Goal: Transaction & Acquisition: Purchase product/service

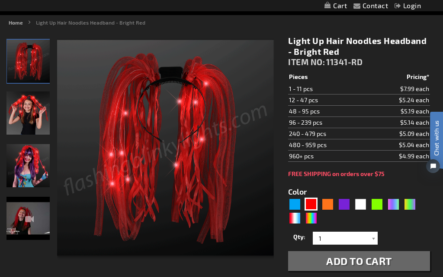
scroll to position [91, 0]
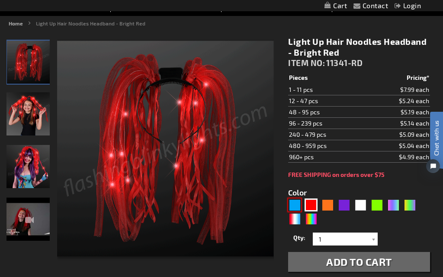
click at [291, 208] on div "Blue" at bounding box center [294, 205] width 13 height 13
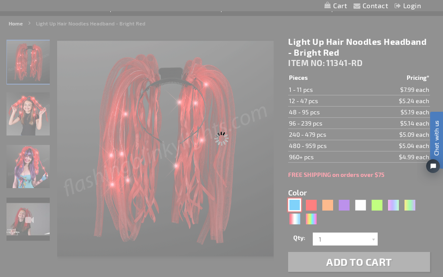
type input "5629"
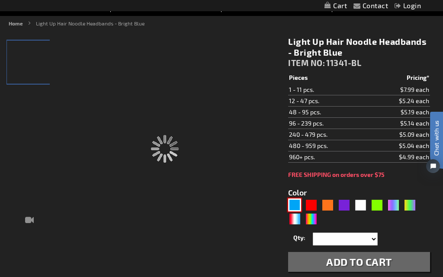
type input "11341-BL"
type input "Customize - Light Up Hair Noodle Headbands - Bright Blue - ITEM NO: 11341-BL"
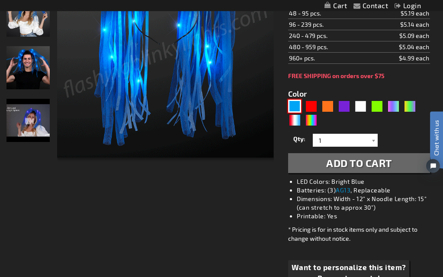
scroll to position [190, 0]
click at [353, 167] on span "Add to Cart" at bounding box center [359, 163] width 66 height 13
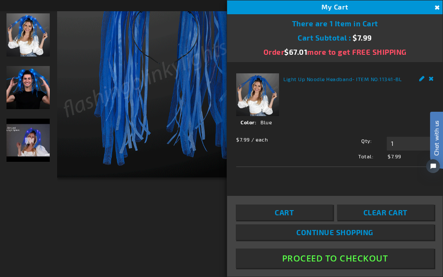
click at [344, 268] on button "Proceed To Checkout" at bounding box center [335, 258] width 198 height 19
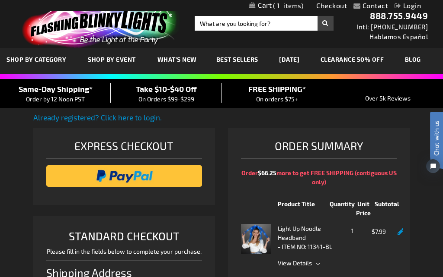
scroll to position [242, 0]
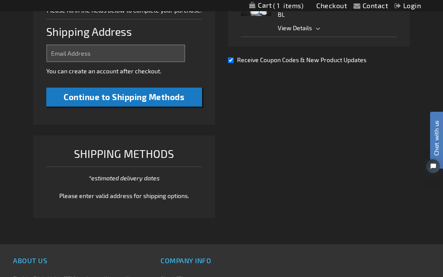
select select "US"
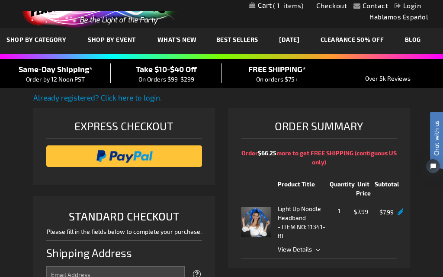
scroll to position [19, 0]
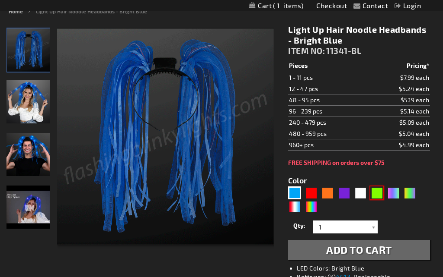
click at [376, 195] on div "Green" at bounding box center [376, 193] width 13 height 13
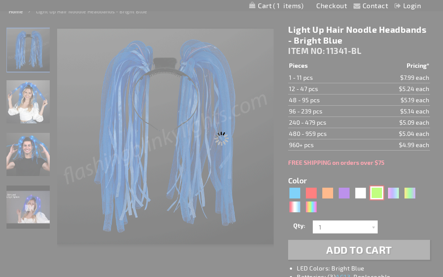
type input "5648"
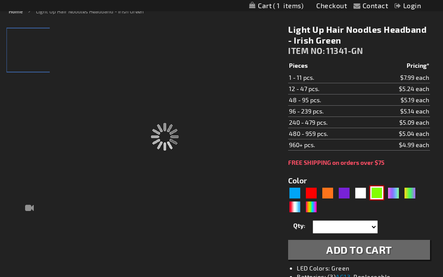
type input "11341-GN"
type input "Customize - Light Up Hair Noodles Headband - Irish Green - ITEM NO: 11341-GN"
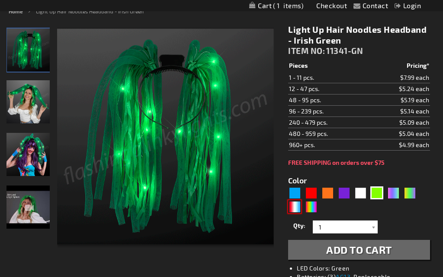
click at [295, 205] on div "RWB" at bounding box center [294, 207] width 13 height 13
type input "5643"
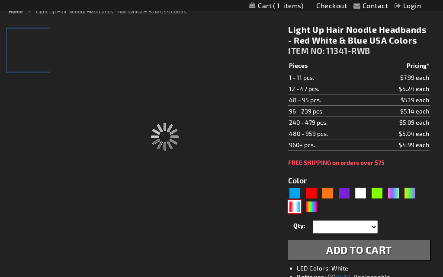
type input "11341-RWB"
type input "Customize - Light Up Hair Noodle Headbands - Red White &amp; Blue USA Colors - …"
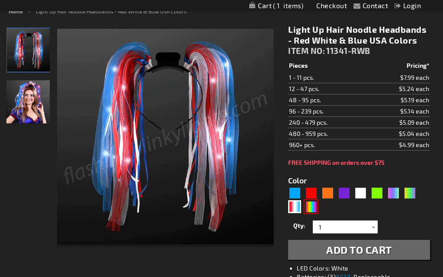
click at [309, 212] on div "Multicolor" at bounding box center [310, 207] width 13 height 13
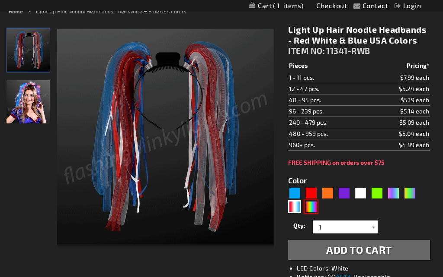
type input "5659"
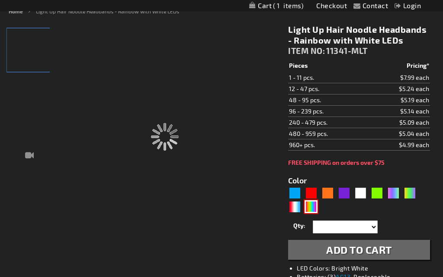
type input "11341-MLT"
type input "Customize - Light Up Hair Noodle Headbands - Rainbow with White LEDs - ITEM NO:…"
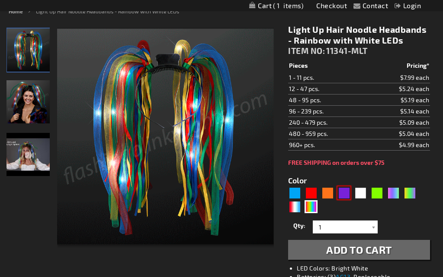
click at [342, 193] on div "Purple" at bounding box center [343, 193] width 13 height 13
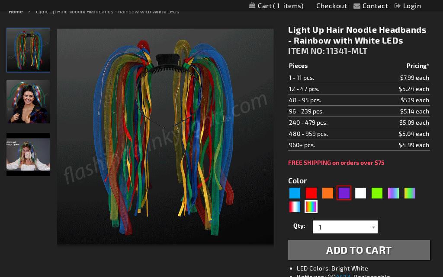
type input "5640"
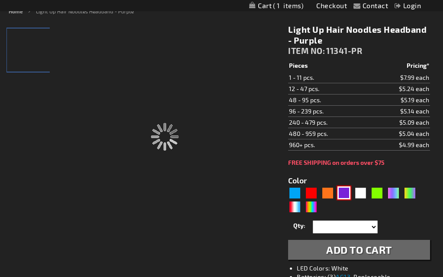
type input "11341-PR"
type input "Customize - Light Up Hair Noodles Headband - Purple - ITEM NO: 11341-PR"
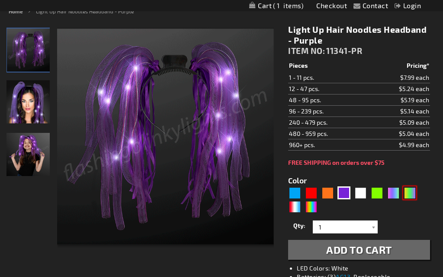
click at [405, 197] on div "PGG" at bounding box center [409, 193] width 13 height 13
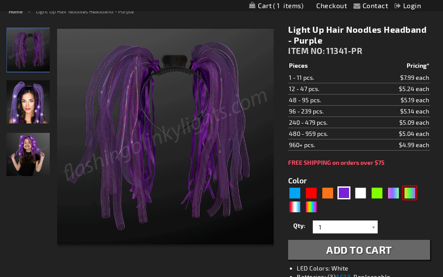
type input "5638"
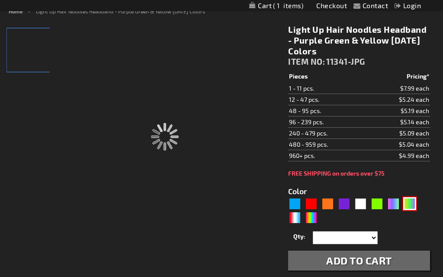
type input "11341-JPG"
type input "Customize - Light Up Hair Noodles Headband - Purple Green &amp; Yellow Mardi Gr…"
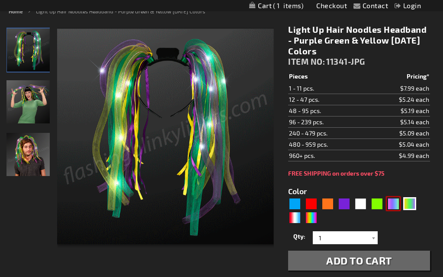
click at [391, 202] on div "Neon" at bounding box center [392, 204] width 13 height 13
type input "5636"
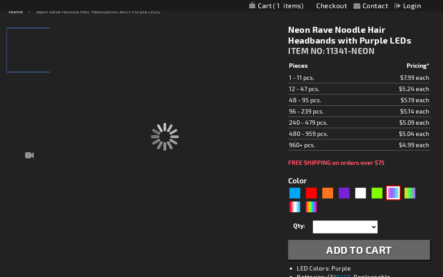
type input "11341-NEON"
type input "Customize - Neon Rave Noodle Hair Headbands with Purple LEDs - ITEM NO: 11341-N…"
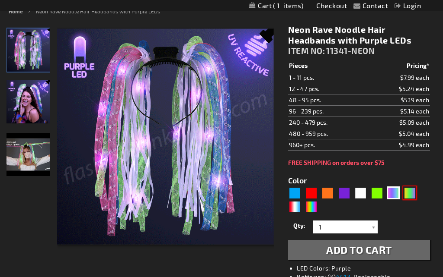
click at [403, 194] on div "PGG" at bounding box center [409, 193] width 13 height 13
type input "5638"
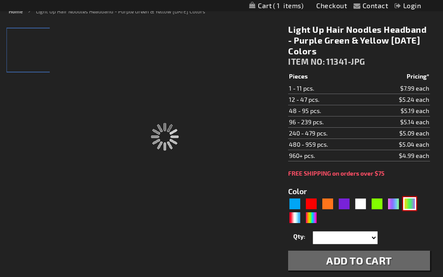
type input "11341-JPG"
type input "Customize - Light Up Hair Noodles Headband - Purple Green &amp; Yellow Mardi Gr…"
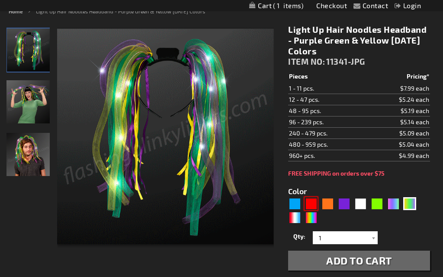
click at [309, 204] on div "Red" at bounding box center [310, 204] width 13 height 13
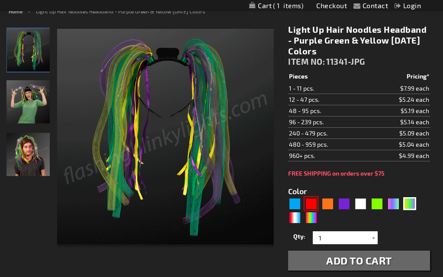
type input "5641"
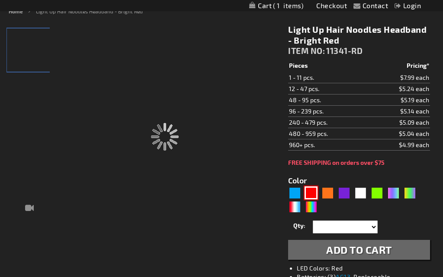
type input "11341-RD"
type input "Customize - Light Up Hair Noodles Headband - Bright Red - ITEM NO: 11341-RD"
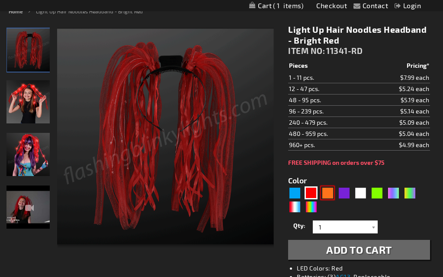
click at [327, 196] on div "Orange" at bounding box center [327, 193] width 13 height 13
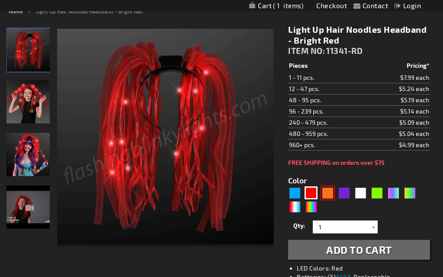
type input "5637"
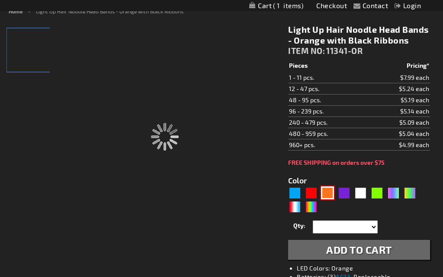
type input "11341-OR"
type input "Customize - Light Up Hair Noodle Head Bands - Orange with Black Ribbons - ITEM …"
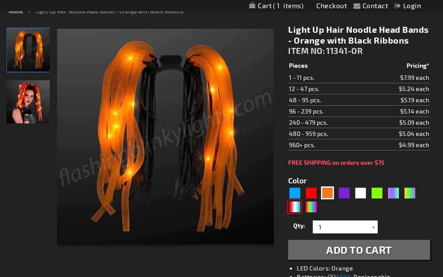
click at [292, 206] on div "RWB" at bounding box center [294, 207] width 13 height 13
type input "5643"
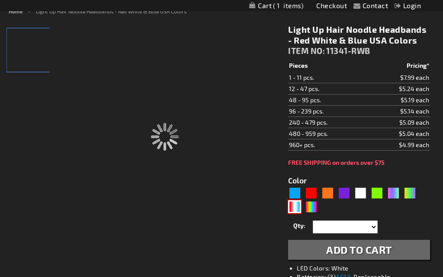
type input "11341-RWB"
type input "Customize - Light Up Hair Noodle Headbands - Red White &amp; Blue USA Colors - …"
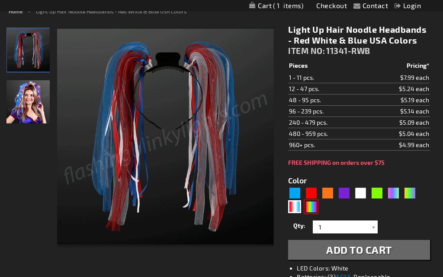
click at [310, 207] on div "Multicolor" at bounding box center [310, 207] width 13 height 13
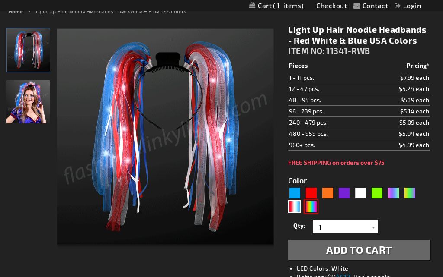
type input "5659"
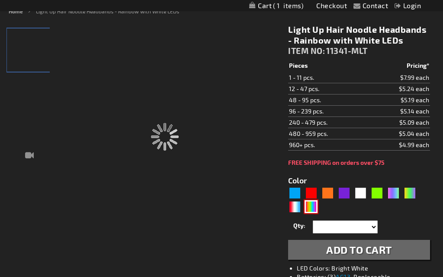
type input "11341-MLT"
type input "Customize - Light Up Hair Noodle Headbands - Rainbow with White LEDs - ITEM NO:…"
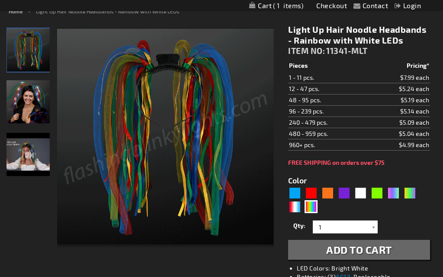
click at [359, 254] on span "Add to Cart" at bounding box center [359, 250] width 66 height 13
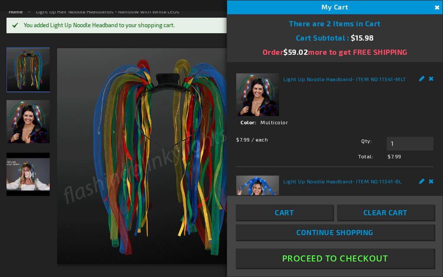
click at [328, 268] on button "Proceed To Checkout" at bounding box center [335, 258] width 198 height 19
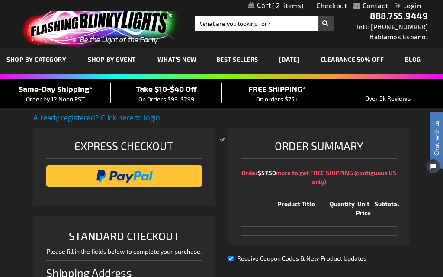
scroll to position [242, 0]
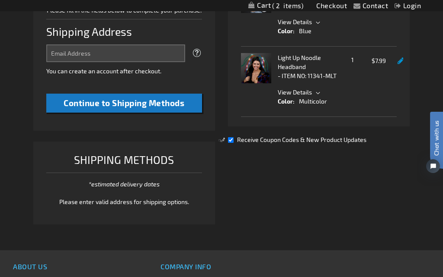
select select "US"
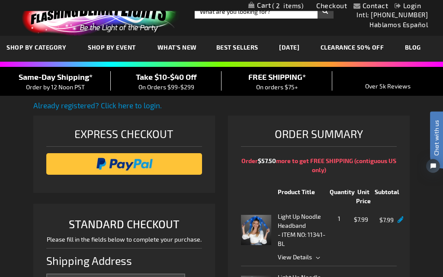
scroll to position [0, 0]
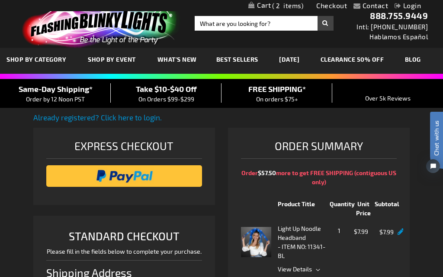
click at [360, 61] on link "CLEARANCE 50% OFF" at bounding box center [352, 59] width 76 height 29
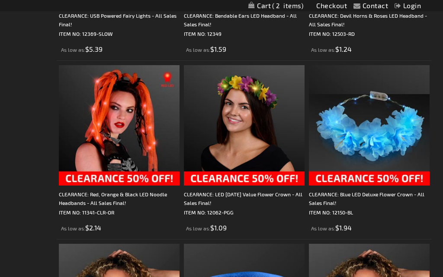
scroll to position [1366, 0]
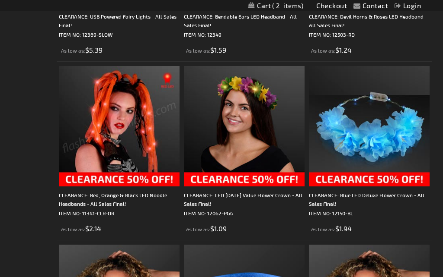
click at [104, 146] on img at bounding box center [119, 126] width 121 height 121
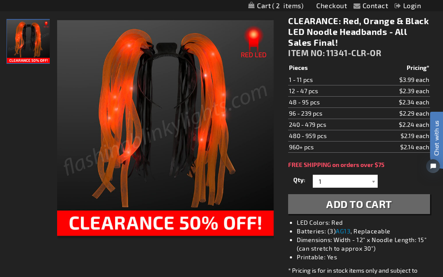
scroll to position [112, 0]
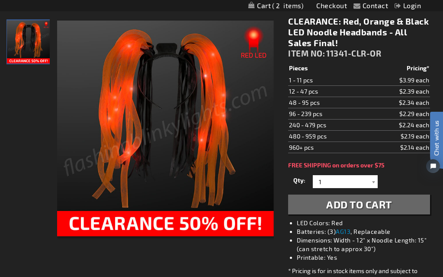
click at [346, 206] on span "Add to Cart" at bounding box center [359, 204] width 66 height 13
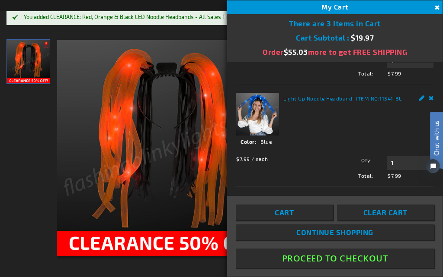
scroll to position [129, 0]
click at [365, 164] on label "Qty" at bounding box center [348, 160] width 47 height 8
click at [386, 170] on input "1" at bounding box center [409, 163] width 47 height 14
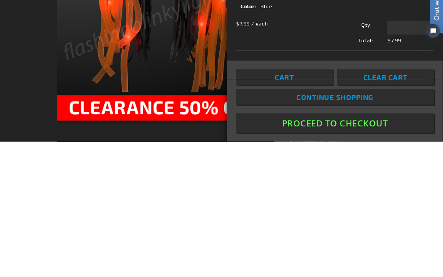
type input "1"
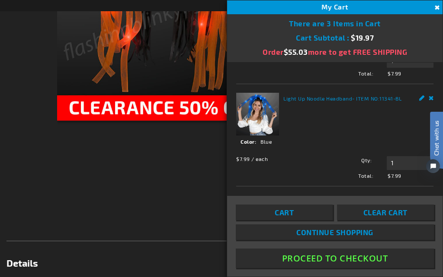
click at [426, 123] on div "Chat with us" at bounding box center [432, 151] width 22 height 61
click at [422, 126] on div "Chat with us" at bounding box center [432, 151] width 22 height 61
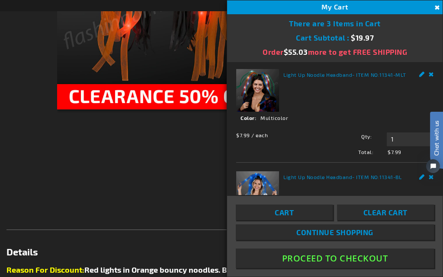
scroll to position [79, 0]
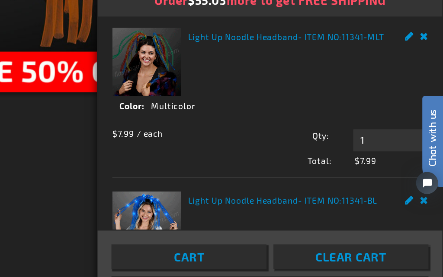
click at [379, 174] on span "11341-BL" at bounding box center [390, 177] width 22 height 6
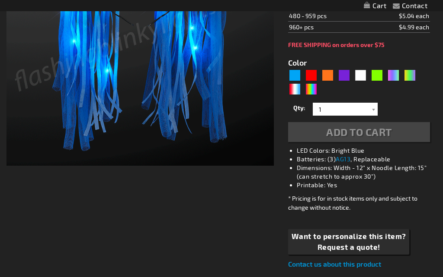
type input "5629"
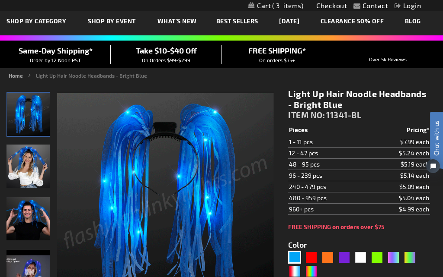
scroll to position [132, 0]
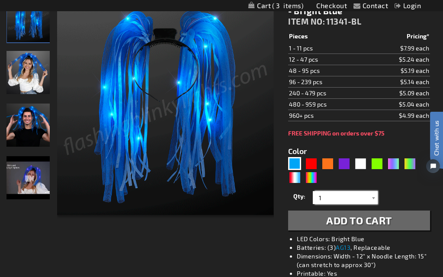
click at [367, 197] on input "1" at bounding box center [346, 197] width 63 height 13
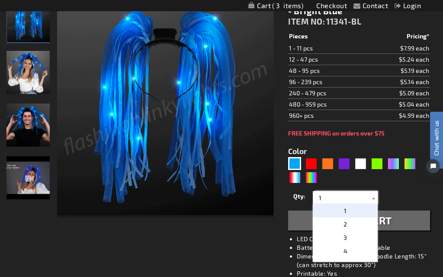
click at [367, 191] on input "1" at bounding box center [346, 197] width 63 height 13
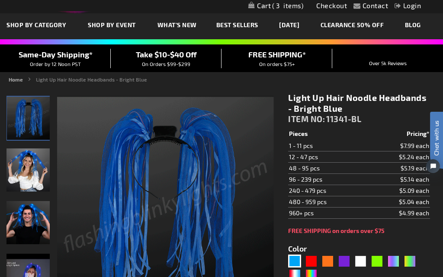
scroll to position [0, 0]
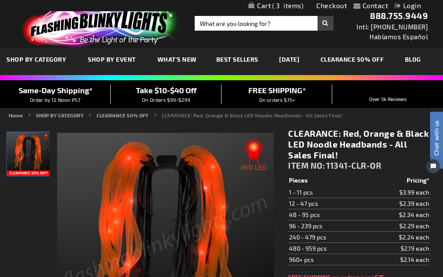
click at [330, 4] on link "Checkout" at bounding box center [331, 5] width 31 height 8
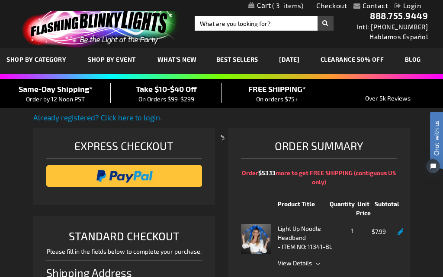
select select "US"
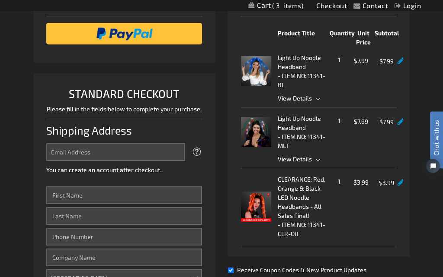
scroll to position [29, 0]
click at [229, 274] on input "Receive Coupon Codes & New Product Updates" at bounding box center [231, 271] width 6 height 6
checkbox input "false"
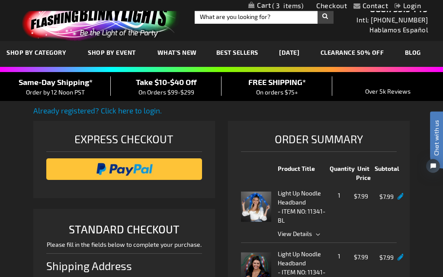
scroll to position [0, 0]
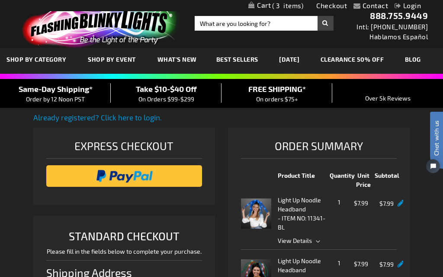
click at [279, 4] on span "3" at bounding box center [287, 6] width 31 height 8
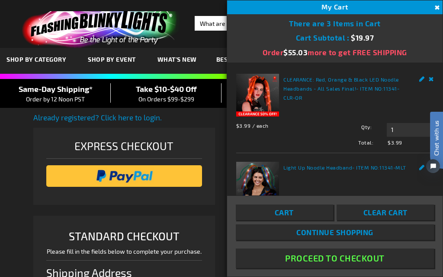
click at [389, 220] on link "Clear Cart" at bounding box center [385, 213] width 97 height 16
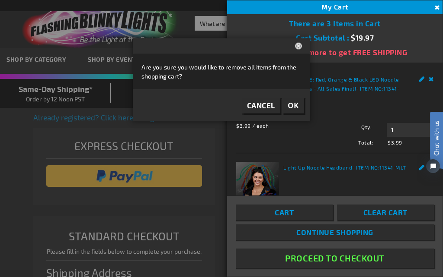
click at [289, 101] on span "OK" at bounding box center [292, 105] width 11 height 10
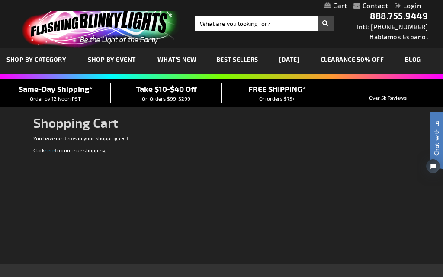
click at [366, 64] on link "CLEARANCE 50% OFF" at bounding box center [352, 59] width 76 height 29
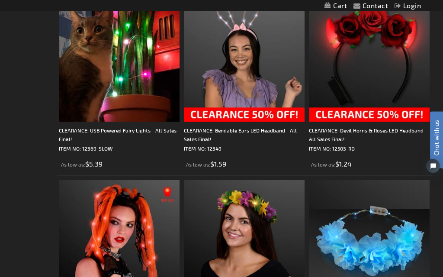
scroll to position [1252, 0]
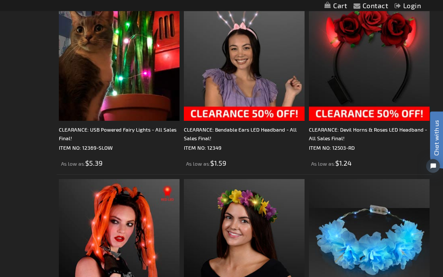
click at [120, 277] on img at bounding box center [119, 240] width 121 height 121
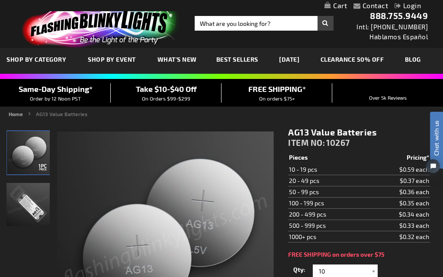
click at [291, 58] on link "[DATE]" at bounding box center [288, 59] width 33 height 29
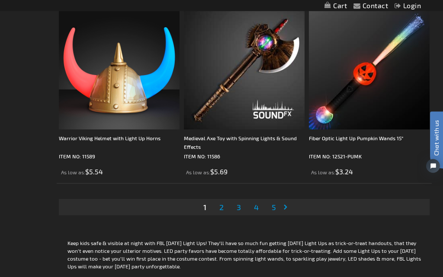
scroll to position [3652, 0]
click at [283, 208] on link "Page Next" at bounding box center [287, 207] width 9 height 13
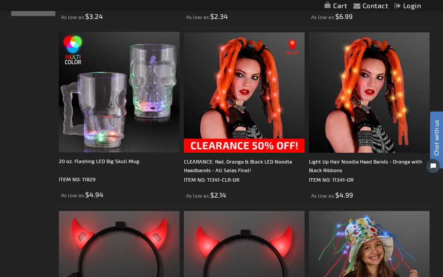
scroll to position [373, 0]
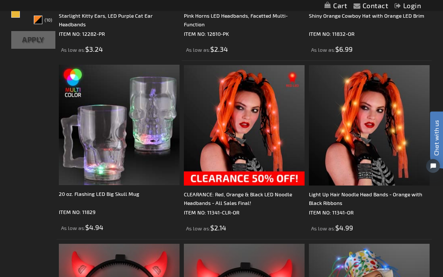
click at [383, 186] on img at bounding box center [369, 126] width 121 height 121
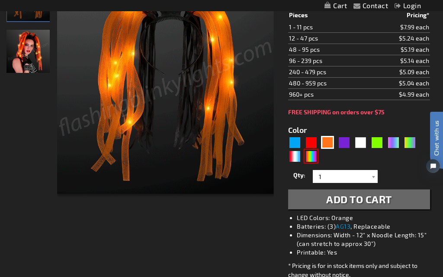
click at [309, 159] on div "Multicolor" at bounding box center [310, 156] width 13 height 13
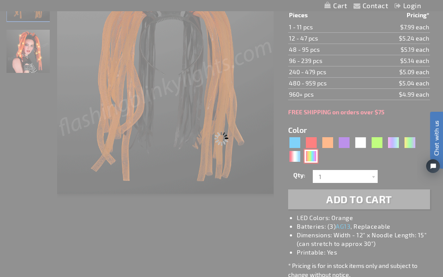
type input "5659"
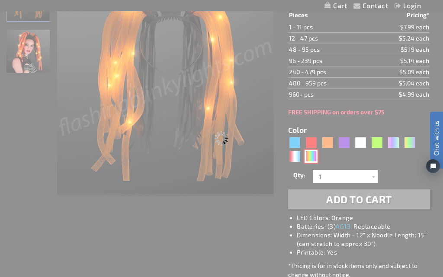
click at [307, 160] on div "Multicolor" at bounding box center [310, 156] width 13 height 13
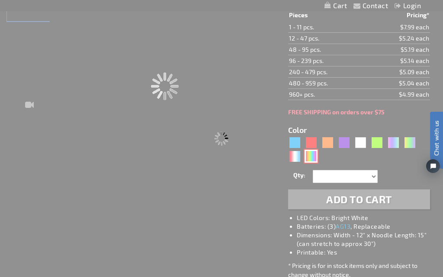
type input "11341-MLT"
type input "Customize - Light Up Hair Noodle Headbands - Rainbow with White LEDs - ITEM NO:…"
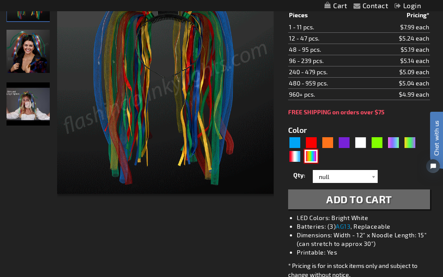
scroll to position [120, 0]
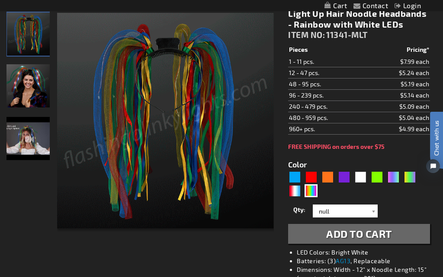
click at [358, 233] on span "Add to Cart" at bounding box center [359, 234] width 66 height 13
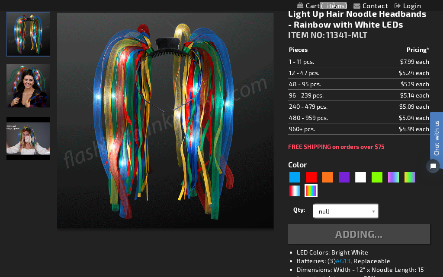
click at [368, 205] on input "null" at bounding box center [346, 211] width 63 height 13
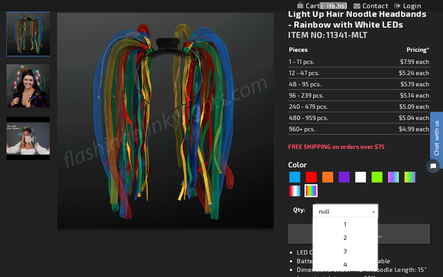
click at [322, 205] on input "null" at bounding box center [346, 211] width 63 height 13
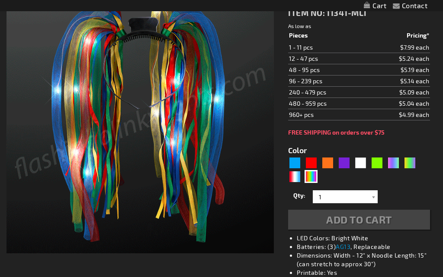
type input "5659"
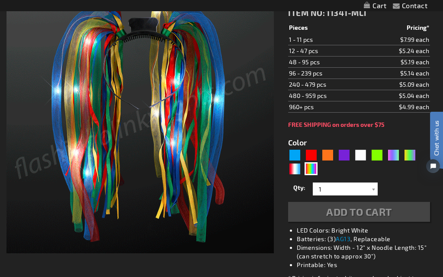
click at [345, 213] on div "Add to Cart" at bounding box center [359, 212] width 142 height 20
click at [349, 208] on span "Add to Cart" at bounding box center [359, 212] width 66 height 13
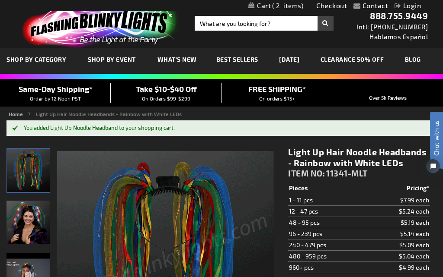
click at [335, 6] on link "Checkout" at bounding box center [331, 5] width 31 height 8
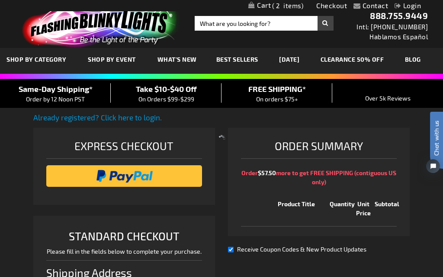
select select "US"
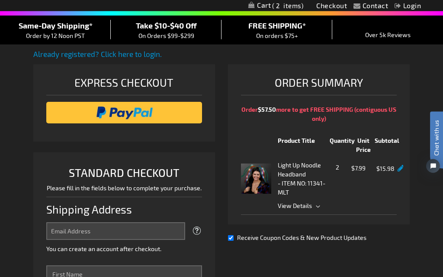
scroll to position [64, 0]
click at [397, 172] on link at bounding box center [400, 168] width 6 height 7
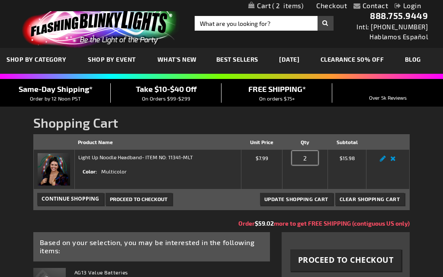
click at [305, 161] on input "2" at bounding box center [305, 158] width 26 height 14
click at [309, 158] on input "2" at bounding box center [305, 158] width 26 height 14
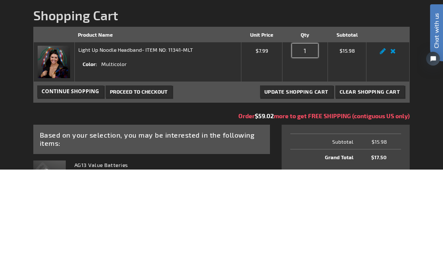
type input "1"
click at [296, 193] on button "Update Shopping Cart" at bounding box center [296, 199] width 73 height 12
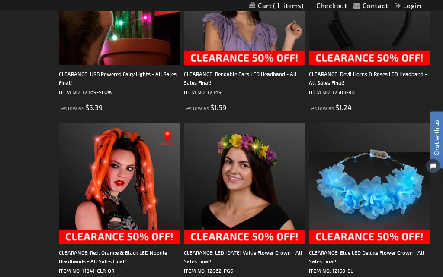
scroll to position [1313, 0]
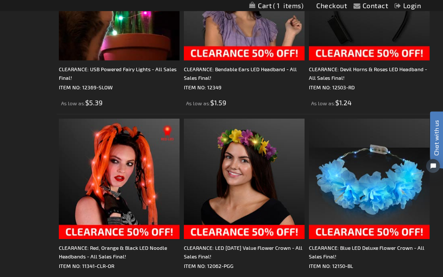
click at [126, 224] on img at bounding box center [119, 179] width 121 height 121
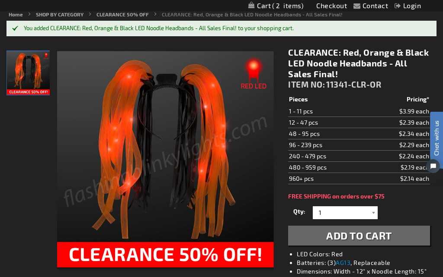
click at [286, 2] on span "2" at bounding box center [287, 6] width 31 height 8
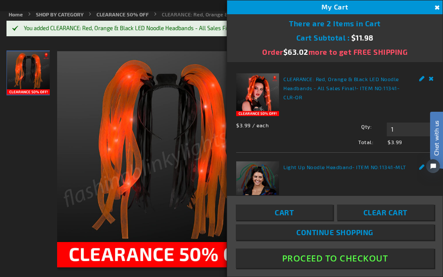
click at [342, 268] on button "Proceed To Checkout" at bounding box center [335, 258] width 198 height 19
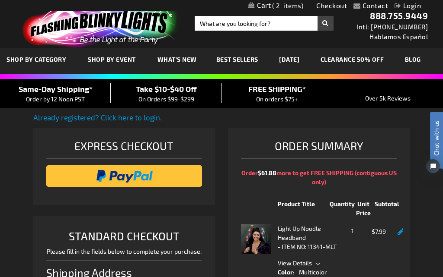
select select "US"
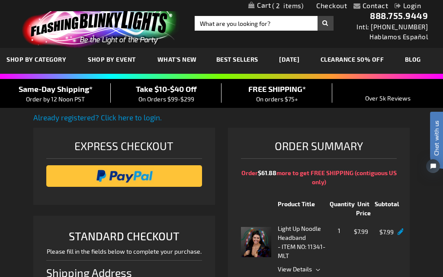
click at [121, 185] on input "image" at bounding box center [124, 176] width 147 height 17
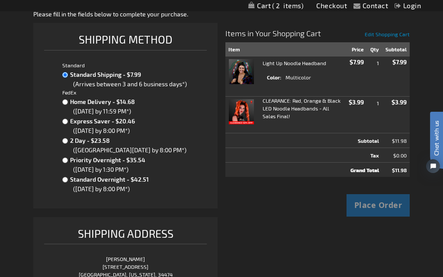
scroll to position [104, 0]
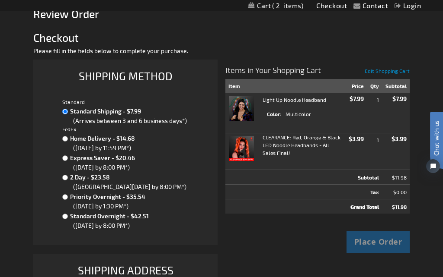
click at [386, 237] on div "Place Order" at bounding box center [378, 242] width 64 height 22
click at [378, 244] on div "Place Order" at bounding box center [378, 242] width 64 height 22
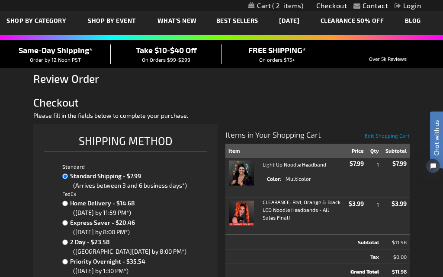
scroll to position [39, 0]
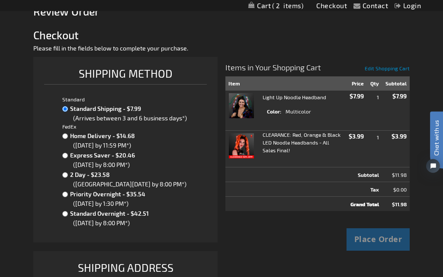
scroll to position [105, 0]
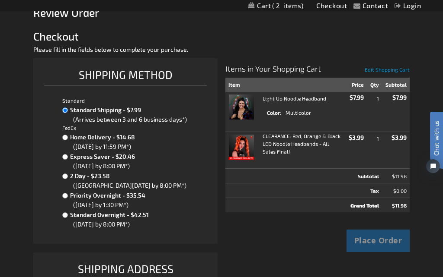
click at [378, 241] on div "Place Order" at bounding box center [378, 241] width 64 height 22
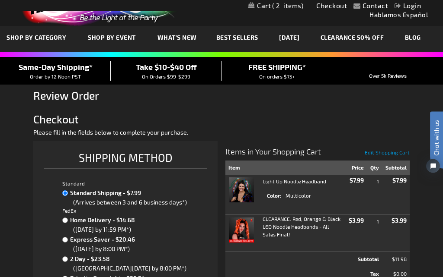
scroll to position [0, 0]
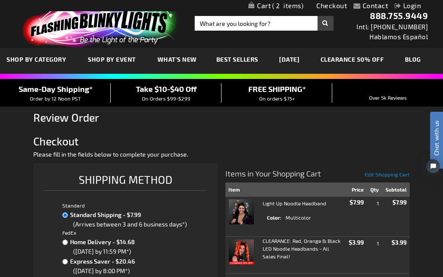
click at [59, 216] on form "Standard Standard Shipping - $7.99 (Arrives between 3 and 6 business days*) Fed…" at bounding box center [130, 270] width 173 height 137
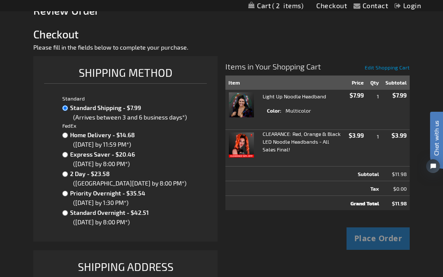
scroll to position [109, 0]
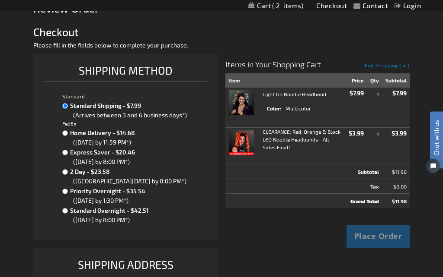
click at [376, 241] on div "Place Order" at bounding box center [378, 237] width 64 height 22
click at [378, 231] on div "Place Order" at bounding box center [378, 237] width 64 height 22
click at [379, 238] on div "Place Order" at bounding box center [378, 237] width 64 height 22
click at [382, 233] on div "Place Order" at bounding box center [378, 237] width 64 height 22
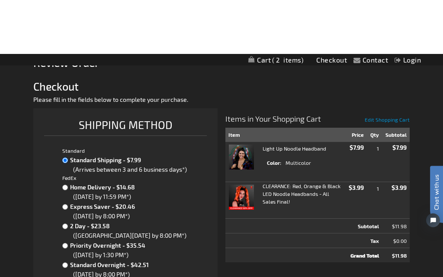
scroll to position [0, 0]
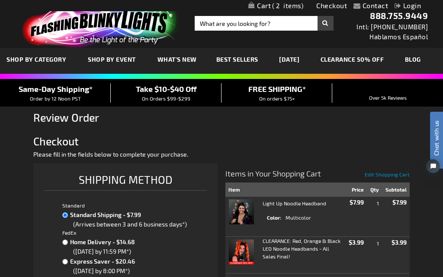
click at [277, 8] on span "2" at bounding box center [287, 6] width 31 height 8
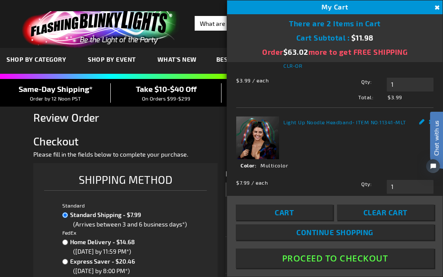
scroll to position [31, 0]
click at [279, 220] on link "Cart" at bounding box center [284, 213] width 97 height 16
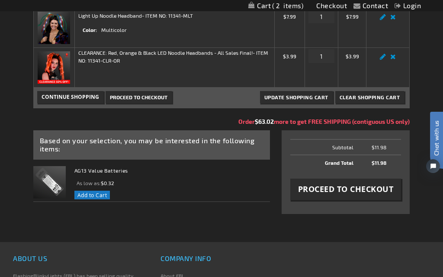
click at [339, 191] on span "Proceed to Checkout" at bounding box center [346, 189] width 96 height 11
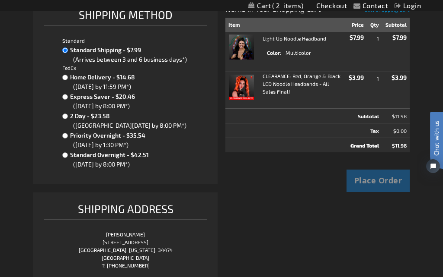
scroll to position [154, 0]
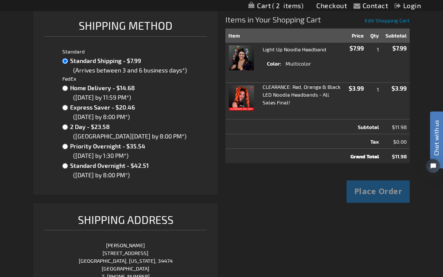
click at [371, 192] on div "Place Order" at bounding box center [378, 192] width 64 height 22
click at [373, 188] on div "Place Order" at bounding box center [378, 192] width 64 height 22
click at [368, 184] on div "Place Order" at bounding box center [378, 192] width 64 height 22
click at [369, 187] on div "Place Order" at bounding box center [378, 192] width 64 height 22
click at [368, 188] on div "Place Order" at bounding box center [378, 192] width 64 height 22
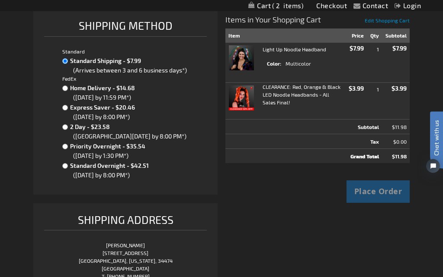
click at [369, 190] on div "Place Order" at bounding box center [378, 192] width 64 height 22
click at [368, 192] on div "Place Order" at bounding box center [378, 192] width 64 height 22
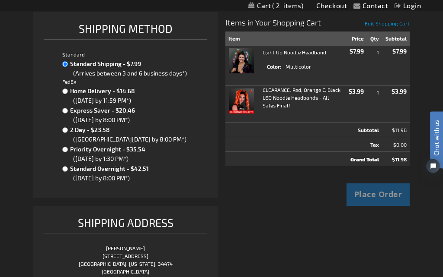
click at [374, 188] on div "Place Order" at bounding box center [378, 195] width 64 height 22
click at [373, 185] on div "Place Order" at bounding box center [378, 195] width 64 height 22
click at [376, 196] on div "Place Order" at bounding box center [378, 195] width 64 height 22
click at [375, 193] on div "Place Order" at bounding box center [378, 195] width 64 height 22
click at [369, 196] on div "Place Order" at bounding box center [378, 195] width 64 height 22
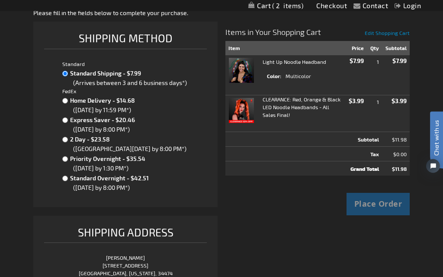
scroll to position [142, 0]
click at [386, 204] on div "Place Order" at bounding box center [378, 204] width 64 height 22
click at [384, 207] on div "Place Order" at bounding box center [378, 204] width 64 height 22
click at [376, 206] on div "Place Order" at bounding box center [378, 204] width 64 height 22
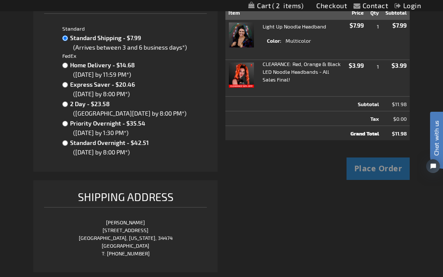
scroll to position [175, 0]
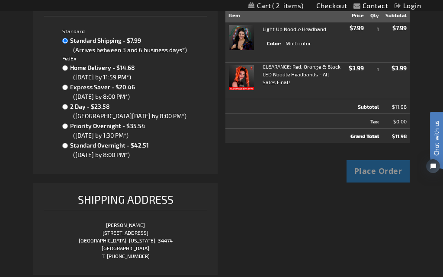
click at [381, 182] on div "Place Order" at bounding box center [378, 171] width 64 height 22
click at [390, 175] on div "Place Order" at bounding box center [378, 171] width 64 height 22
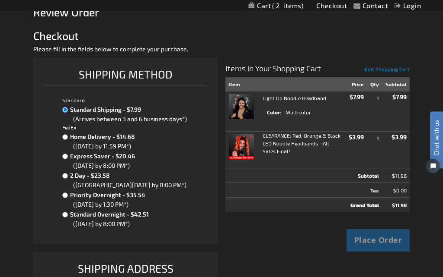
scroll to position [105, 0]
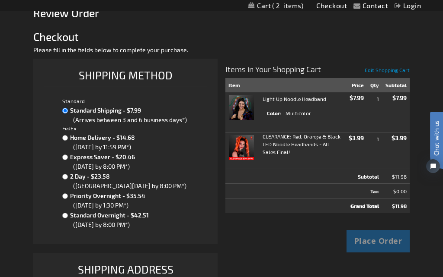
click at [389, 232] on div "Place Order" at bounding box center [378, 241] width 64 height 22
click at [384, 228] on form "checkout Place Order Submitting order information..." at bounding box center [317, 242] width 184 height 40
